Goal: Task Accomplishment & Management: Use online tool/utility

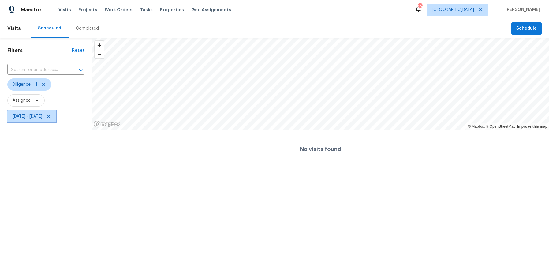
click at [56, 119] on span "[DATE] - [DATE]" at bounding box center [31, 116] width 49 height 12
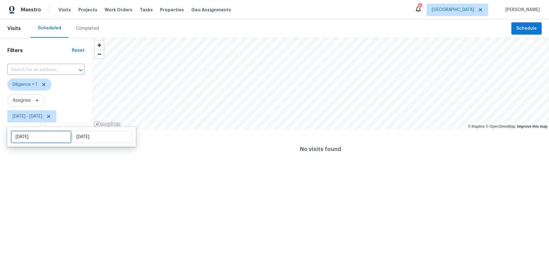
click at [21, 141] on input "[DATE]" at bounding box center [41, 137] width 60 height 12
select select "9"
select select "2025"
select select "10"
select select "2025"
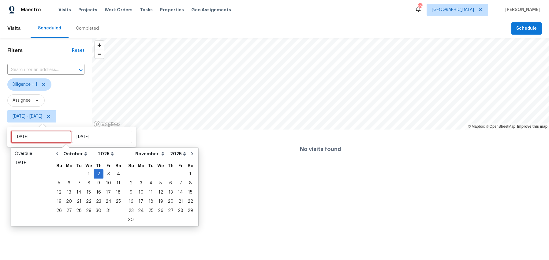
type input "[DATE]"
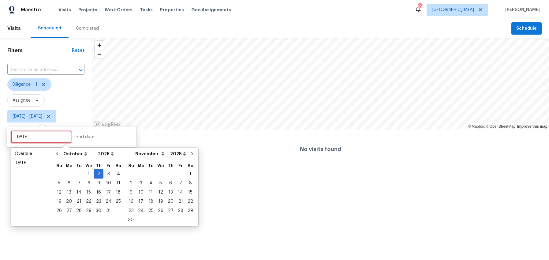
type input "[DATE]"
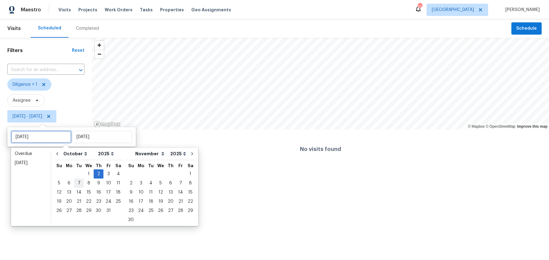
type input "[DATE]"
click at [72, 182] on div "6" at bounding box center [69, 183] width 10 height 9
type input "[DATE]"
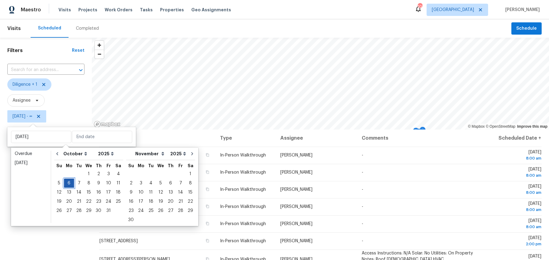
click at [72, 182] on div "6" at bounding box center [69, 183] width 10 height 9
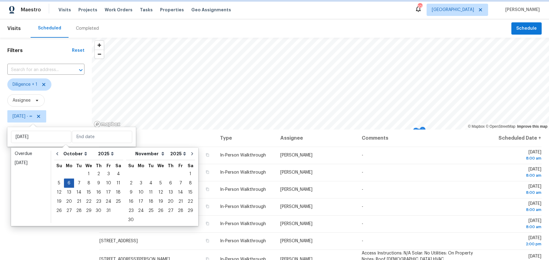
type input "[DATE]"
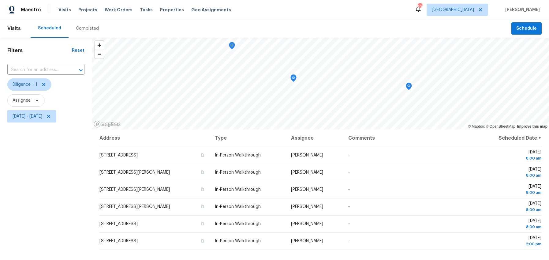
click at [43, 201] on div "Filters Reset ​ Diligence + 1 Assignee [DATE] - [DATE]" at bounding box center [46, 188] width 92 height 300
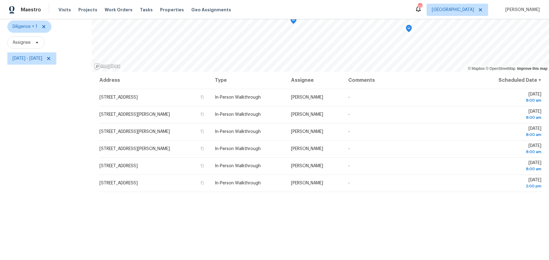
scroll to position [54, 0]
